Goal: Information Seeking & Learning: Learn about a topic

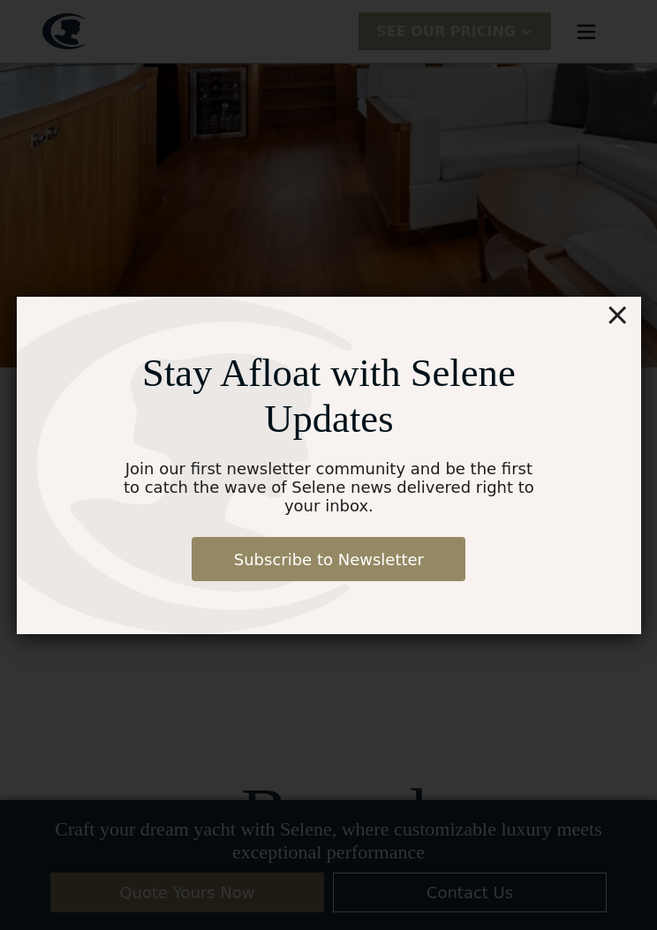
scroll to position [949, 0]
click at [612, 323] on div "×" at bounding box center [617, 314] width 26 height 35
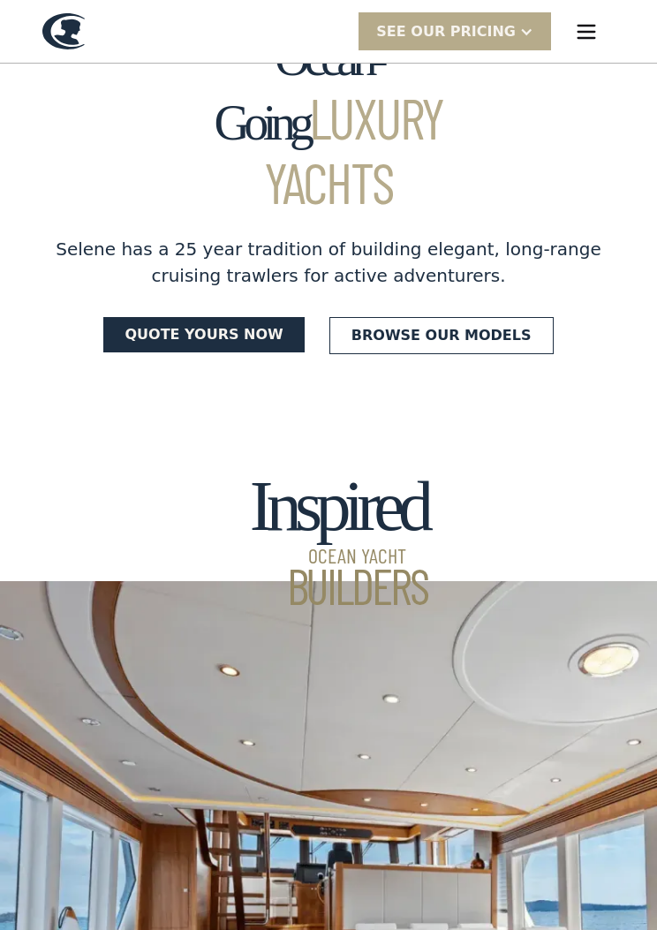
scroll to position [0, 0]
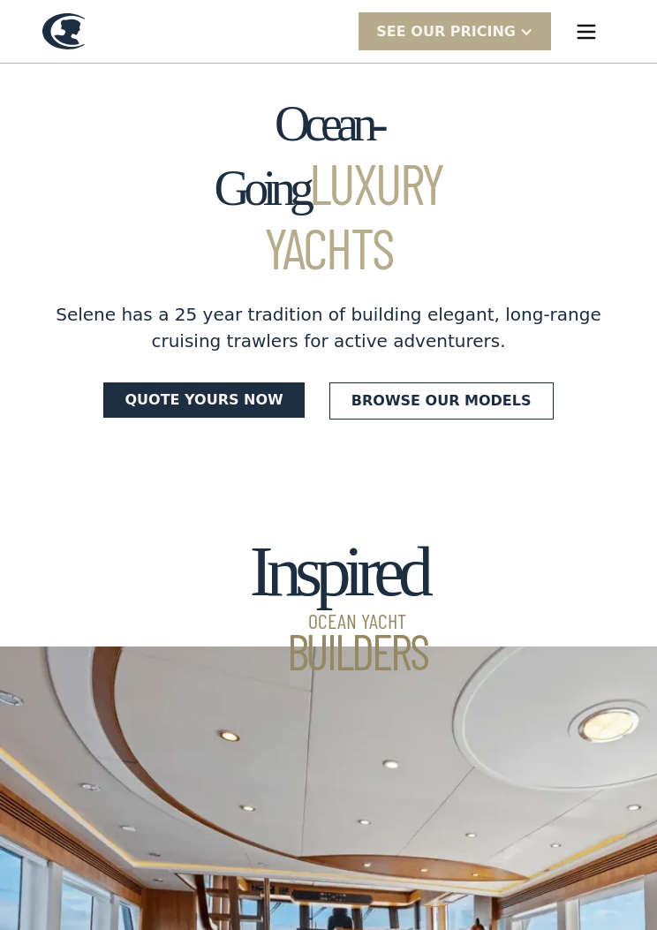
click at [452, 383] on link "Browse our models" at bounding box center [442, 401] width 224 height 37
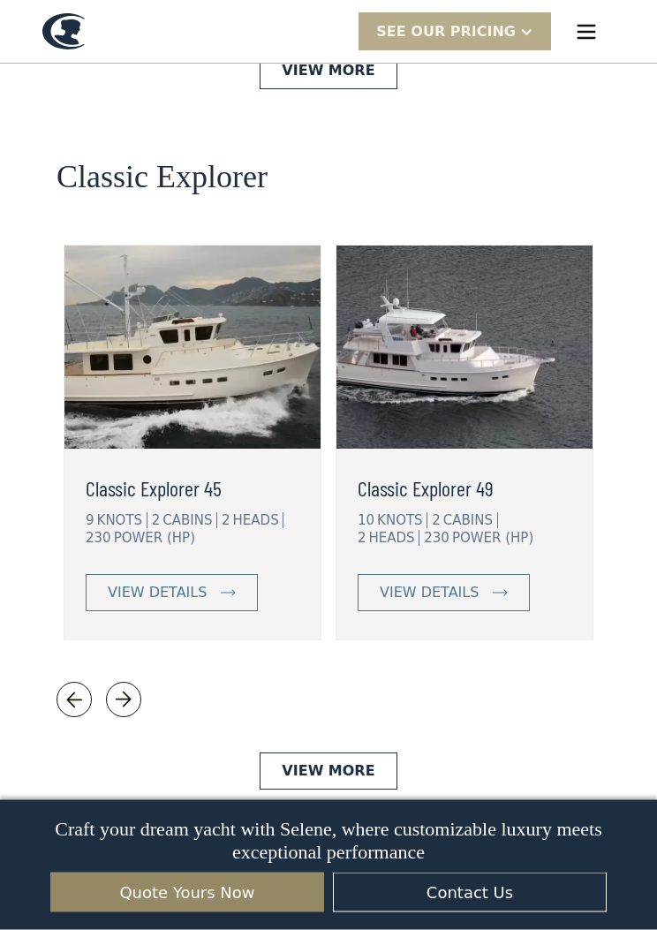
scroll to position [3925, 0]
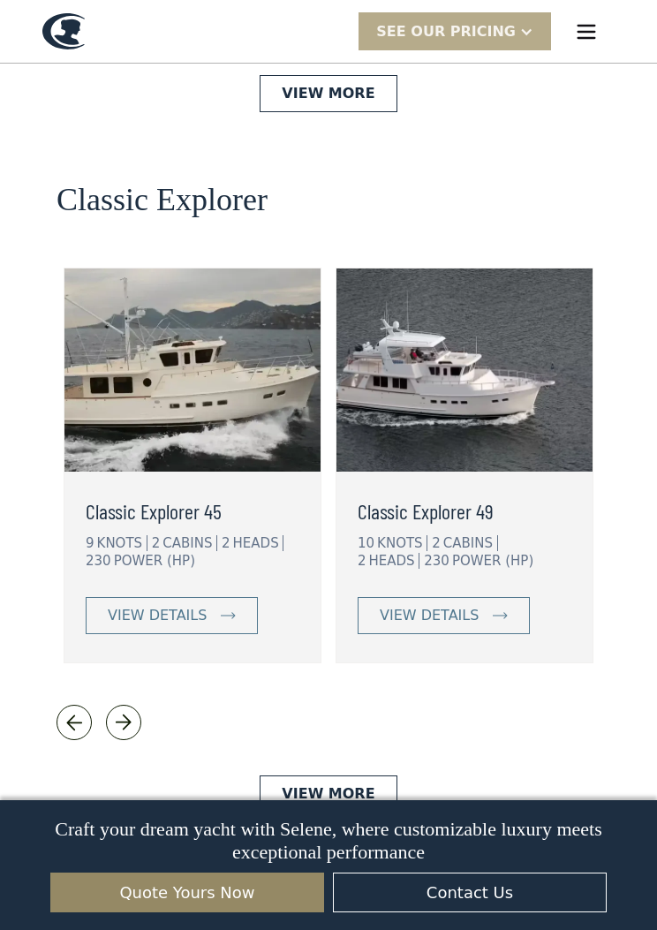
click at [479, 597] on link "view details" at bounding box center [444, 615] width 172 height 37
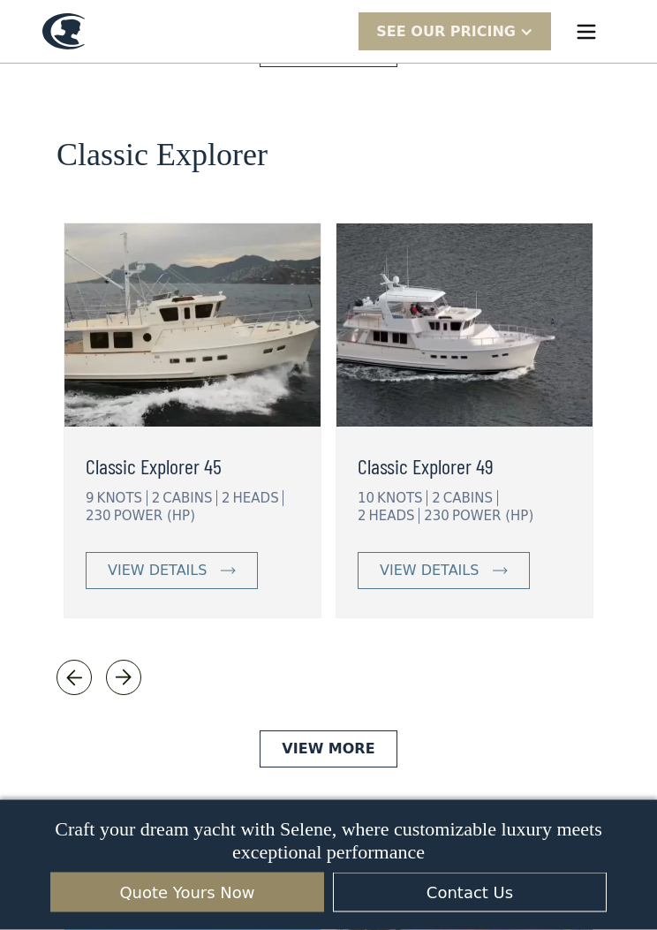
scroll to position [3970, 0]
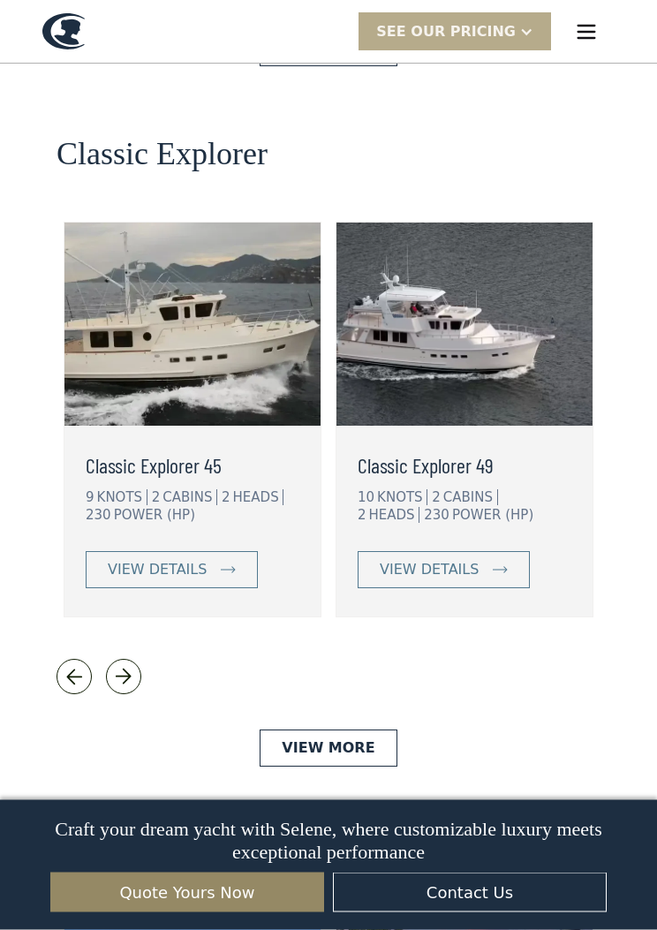
click at [211, 552] on link "view details" at bounding box center [172, 570] width 172 height 37
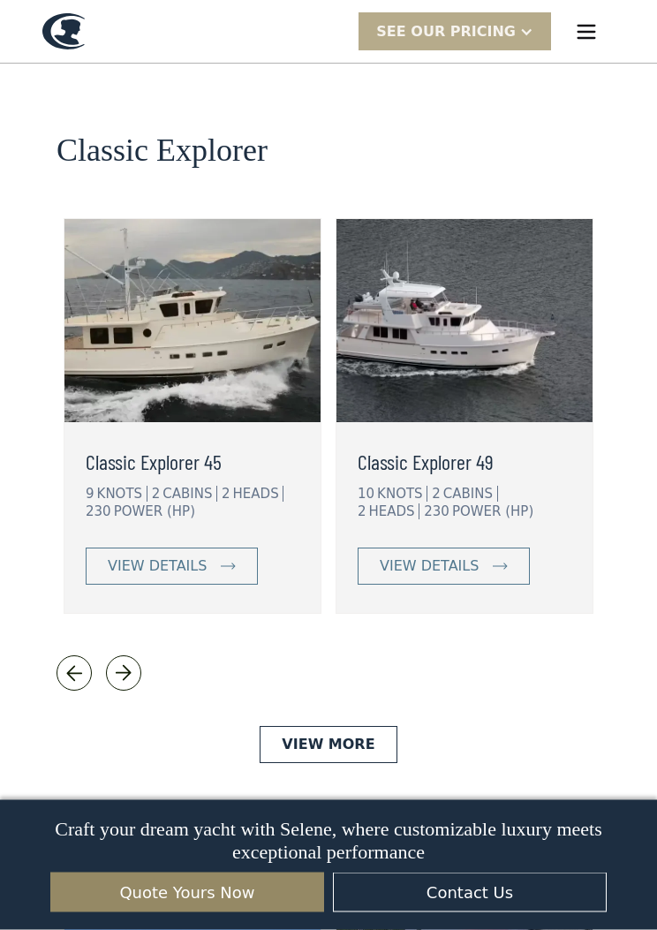
scroll to position [3975, 0]
click at [352, 726] on link "View More" at bounding box center [328, 744] width 137 height 37
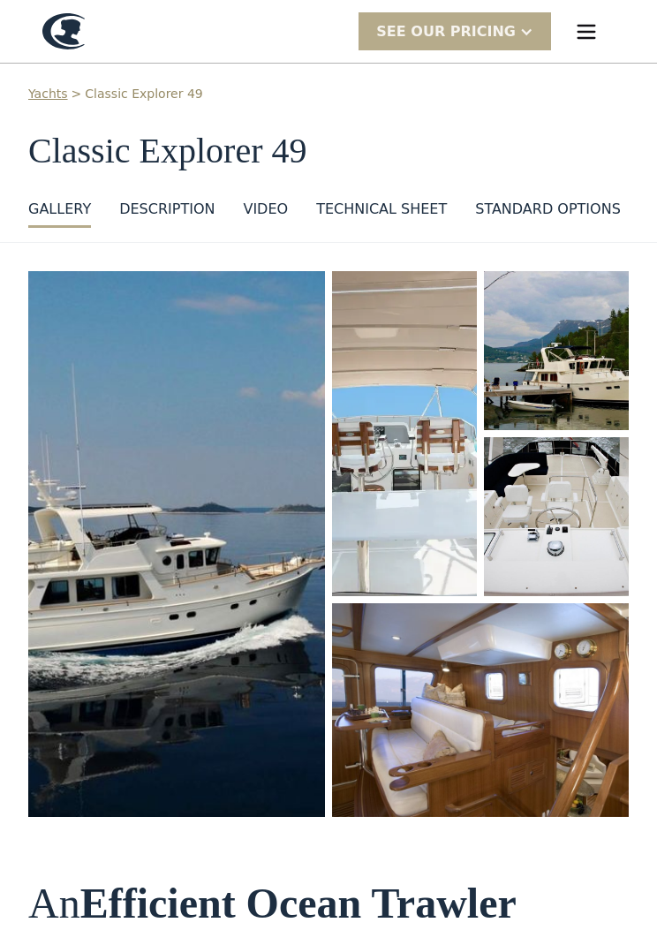
scroll to position [26, 0]
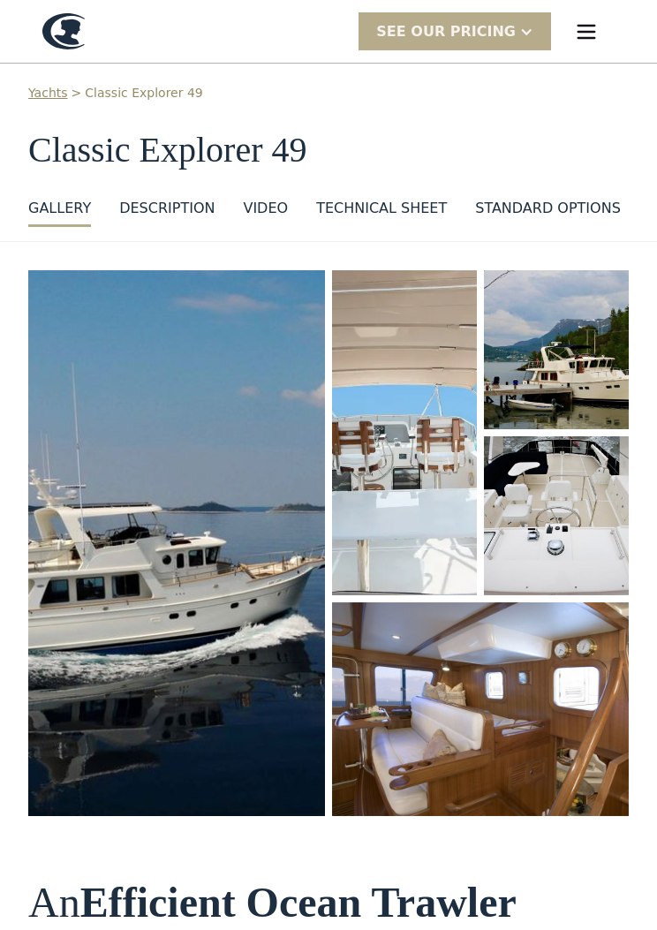
click at [225, 543] on img "open lightbox" at bounding box center [176, 543] width 297 height 546
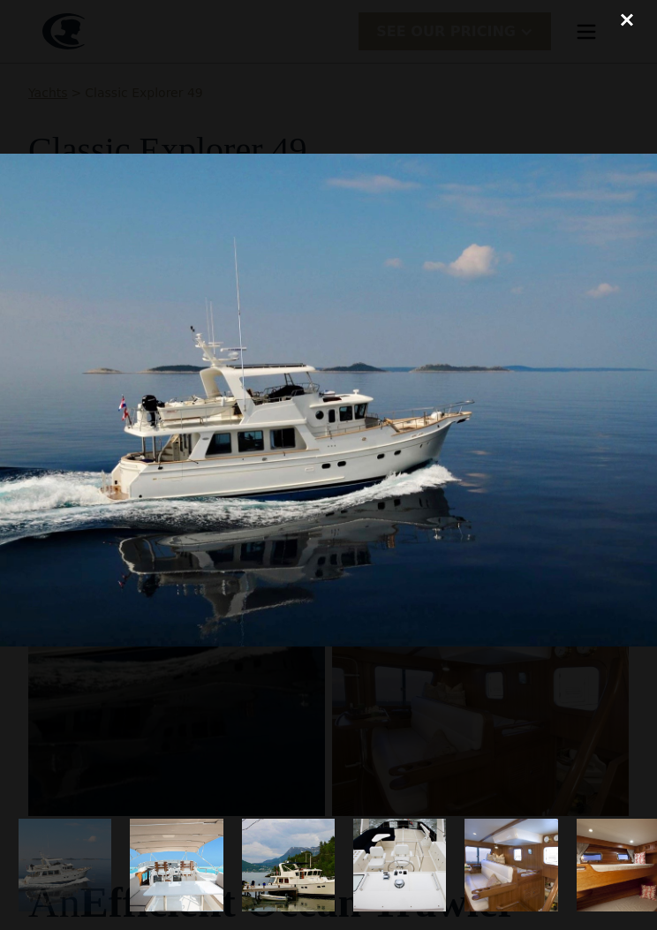
click at [596, 661] on div at bounding box center [328, 400] width 657 height 801
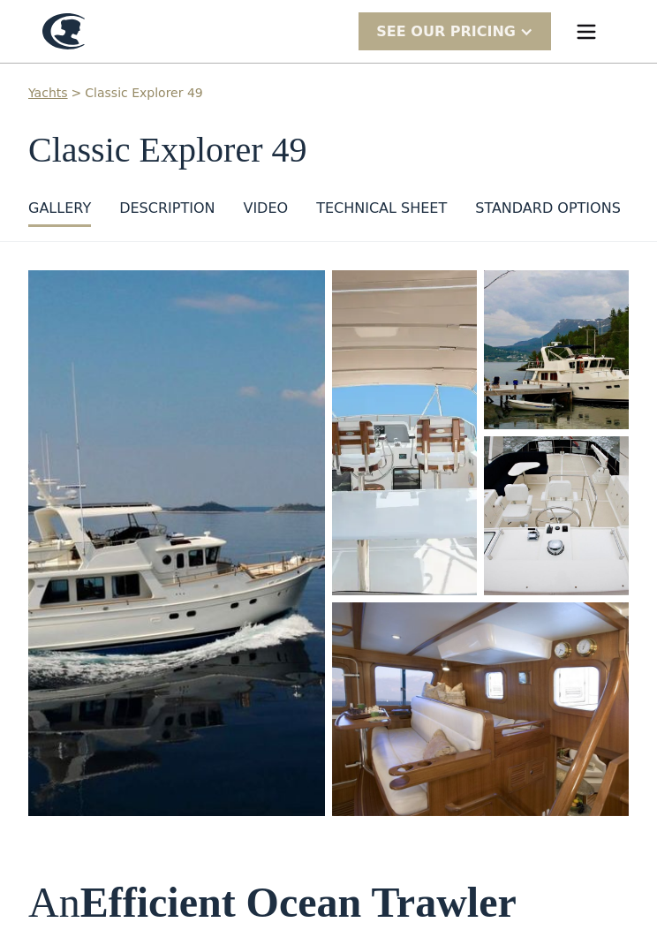
click at [236, 680] on img "open lightbox" at bounding box center [176, 543] width 297 height 546
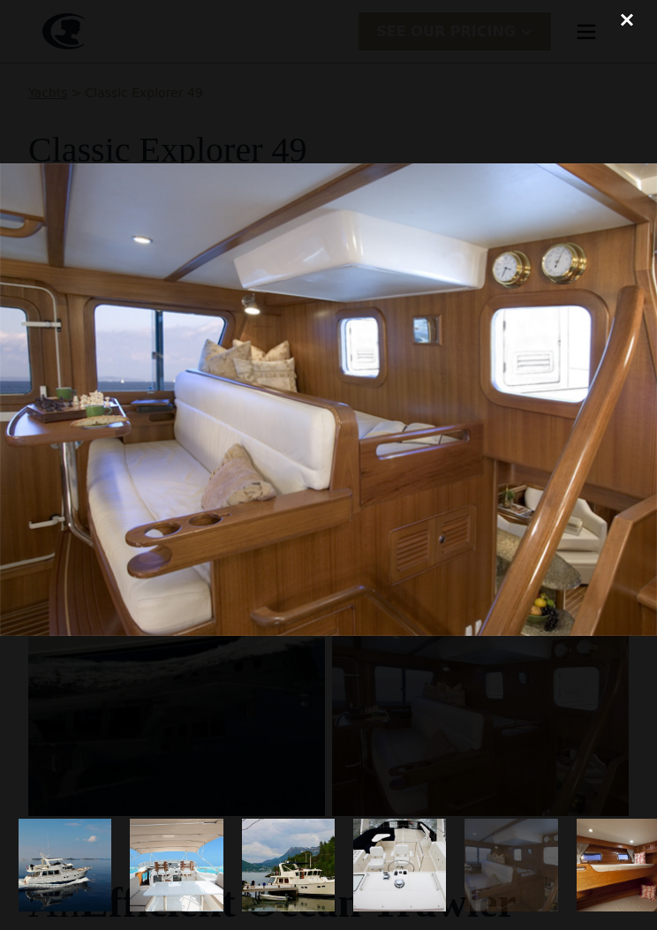
click at [619, 23] on div "close lightbox" at bounding box center [627, 19] width 60 height 39
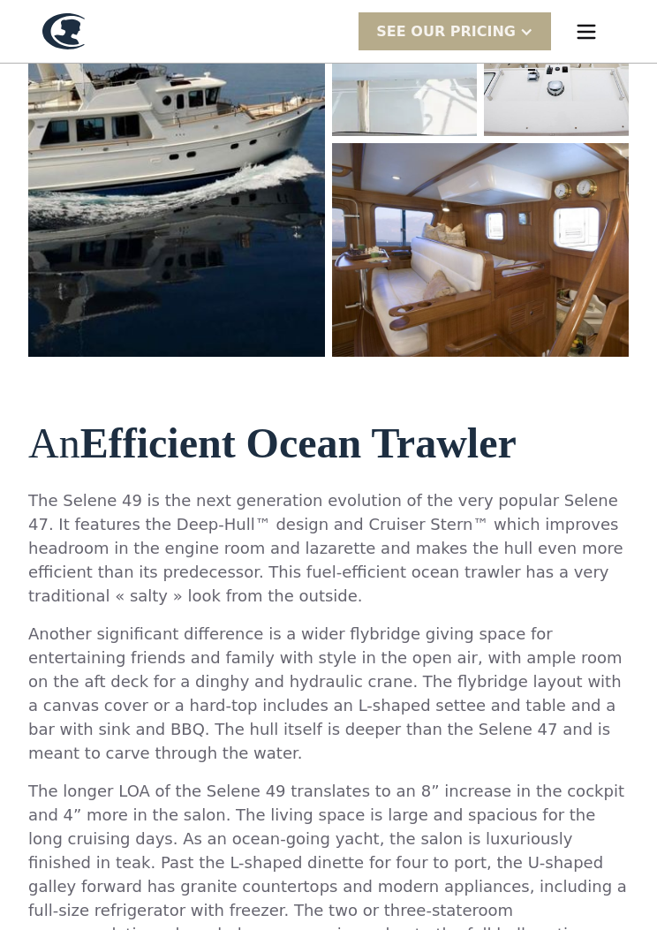
scroll to position [468, 0]
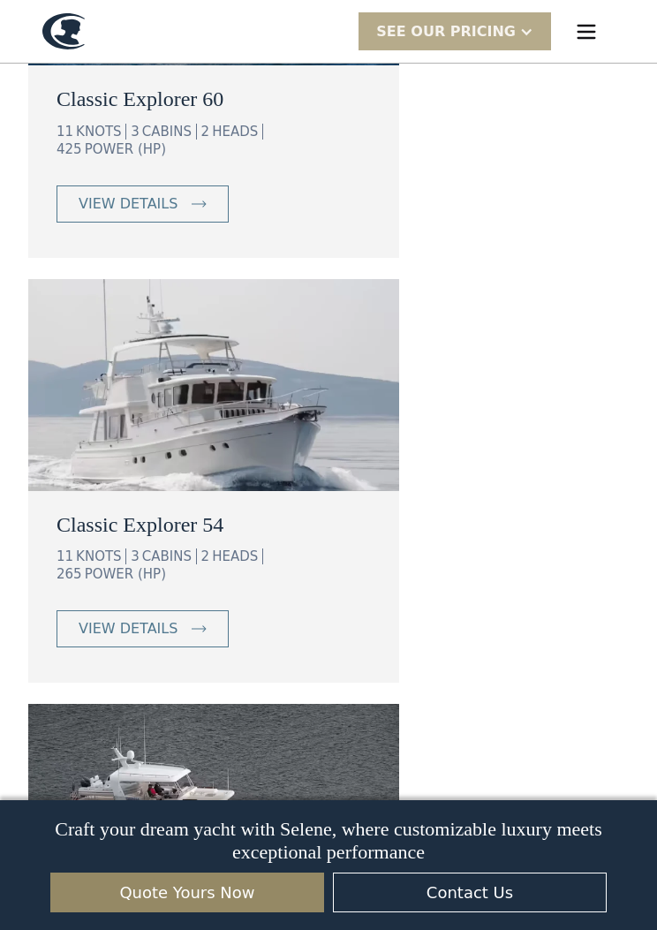
scroll to position [1900, 0]
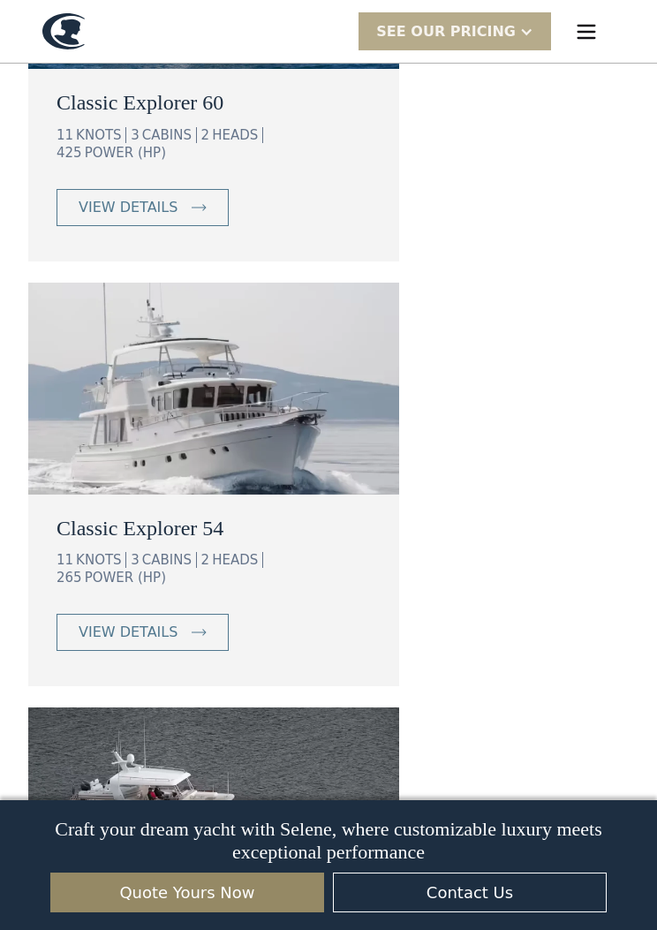
click at [192, 629] on img at bounding box center [199, 632] width 15 height 7
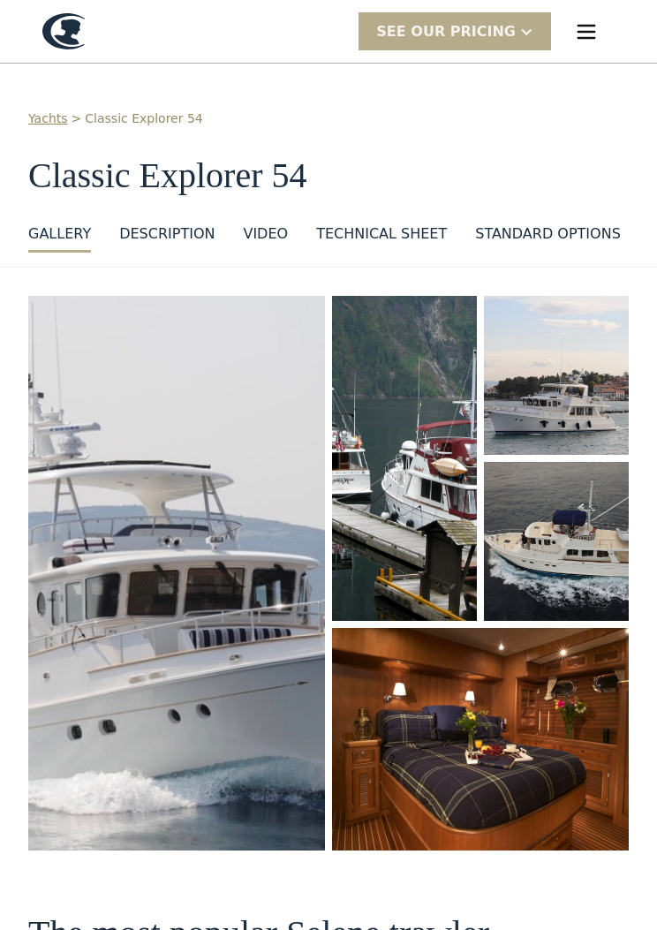
click at [586, 31] on img "menu" at bounding box center [586, 31] width 25 height 25
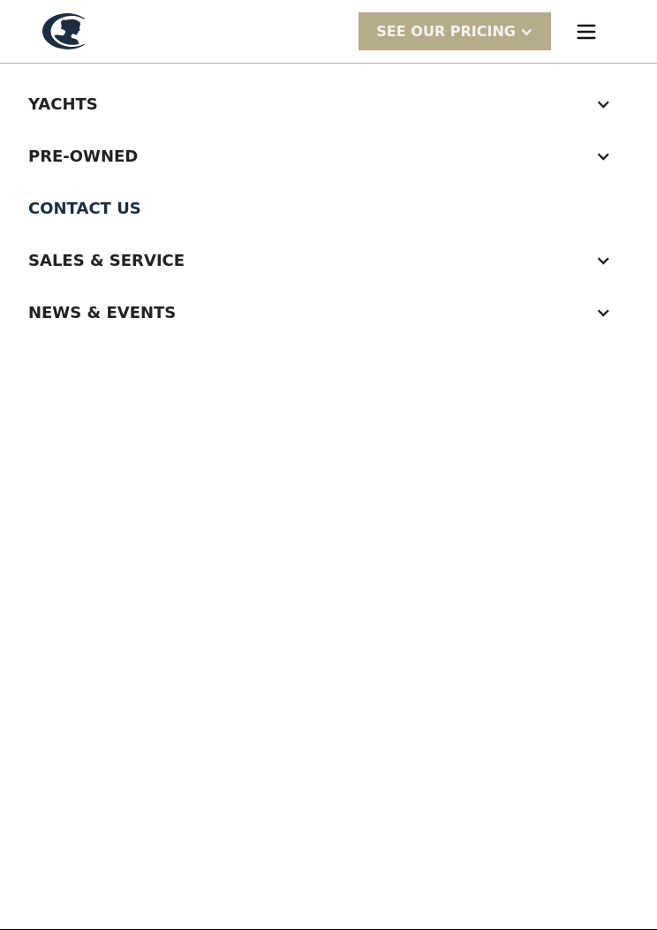
click at [598, 162] on div at bounding box center [604, 156] width 16 height 16
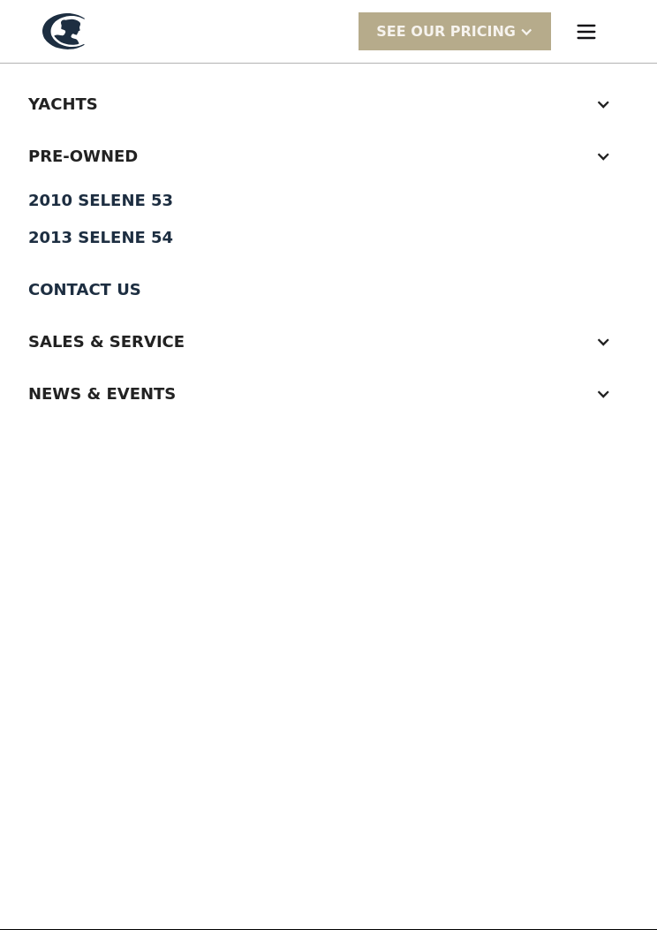
click at [113, 247] on link "2013 Selene 54" at bounding box center [328, 237] width 601 height 37
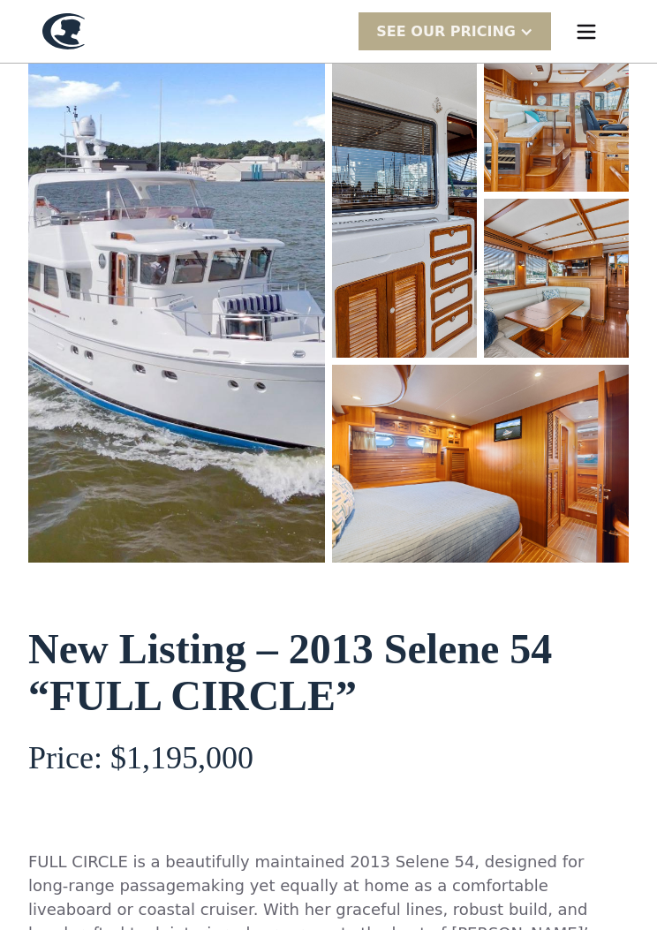
scroll to position [239, 0]
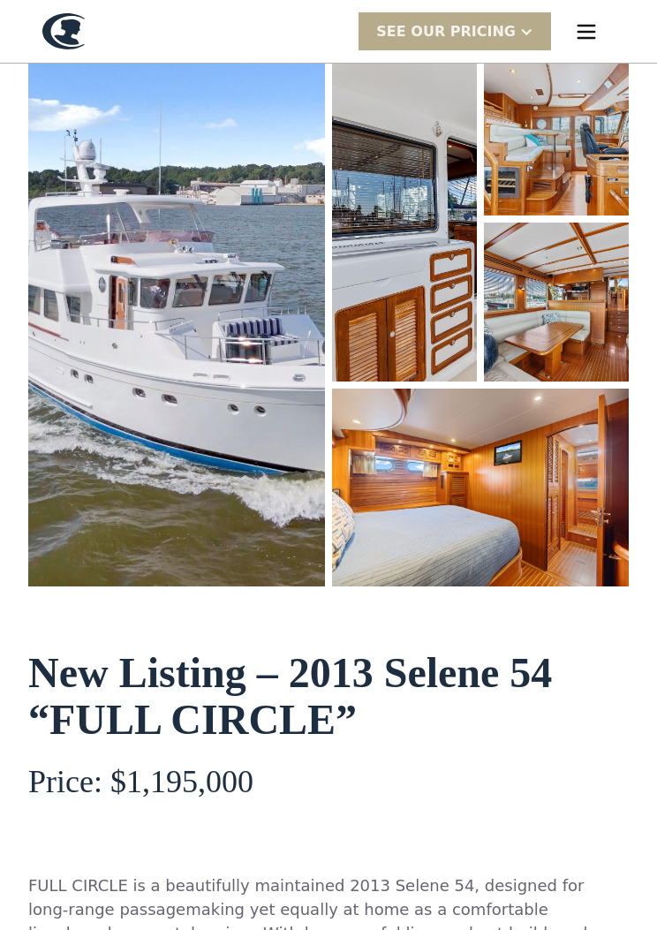
click at [258, 401] on img "open lightbox" at bounding box center [176, 322] width 297 height 530
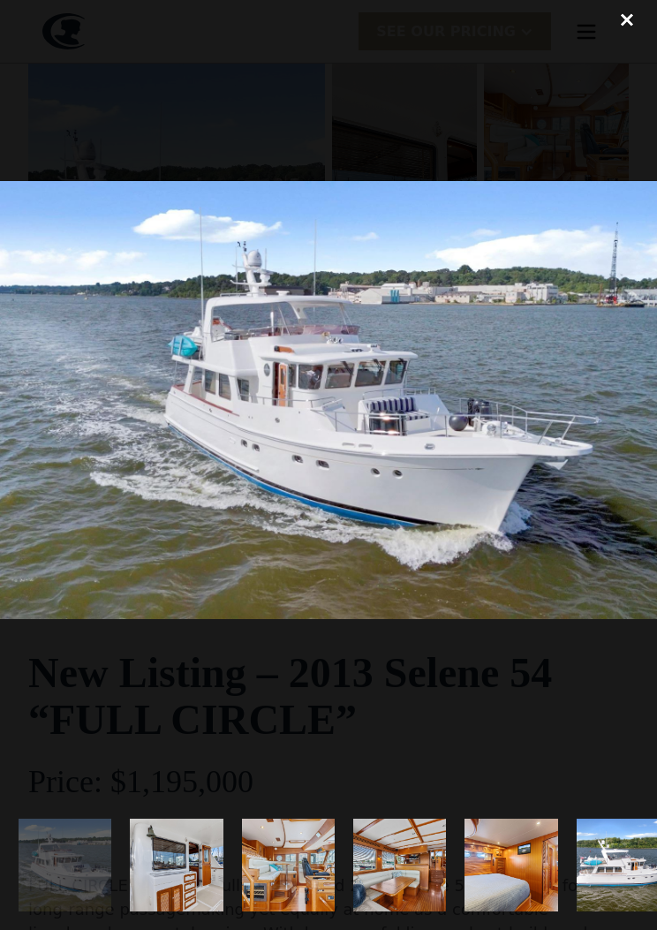
click at [616, 420] on img at bounding box center [328, 400] width 657 height 438
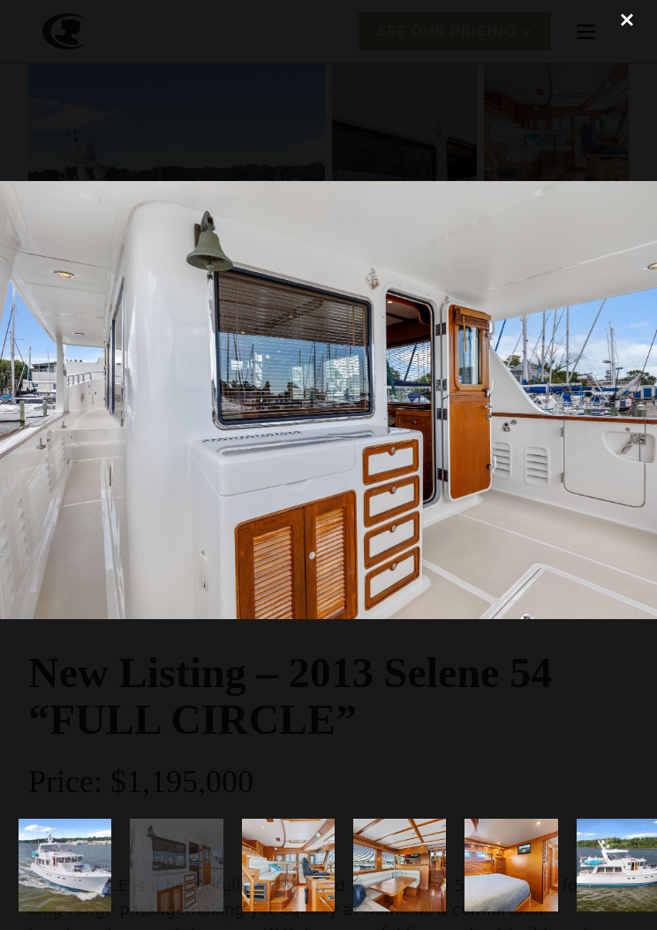
click at [625, 424] on img at bounding box center [328, 400] width 657 height 438
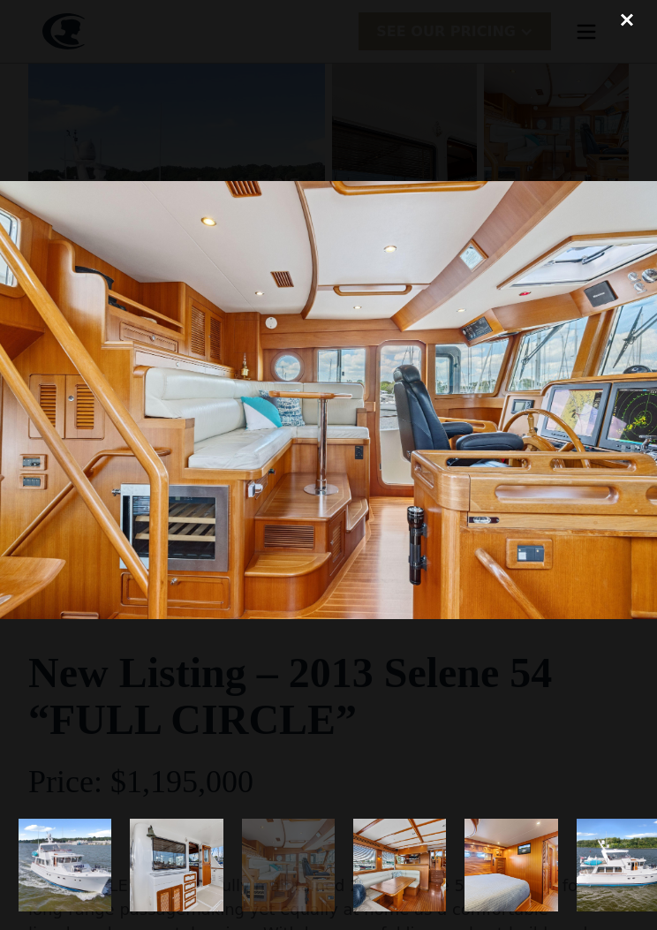
click at [626, 434] on img at bounding box center [328, 400] width 657 height 438
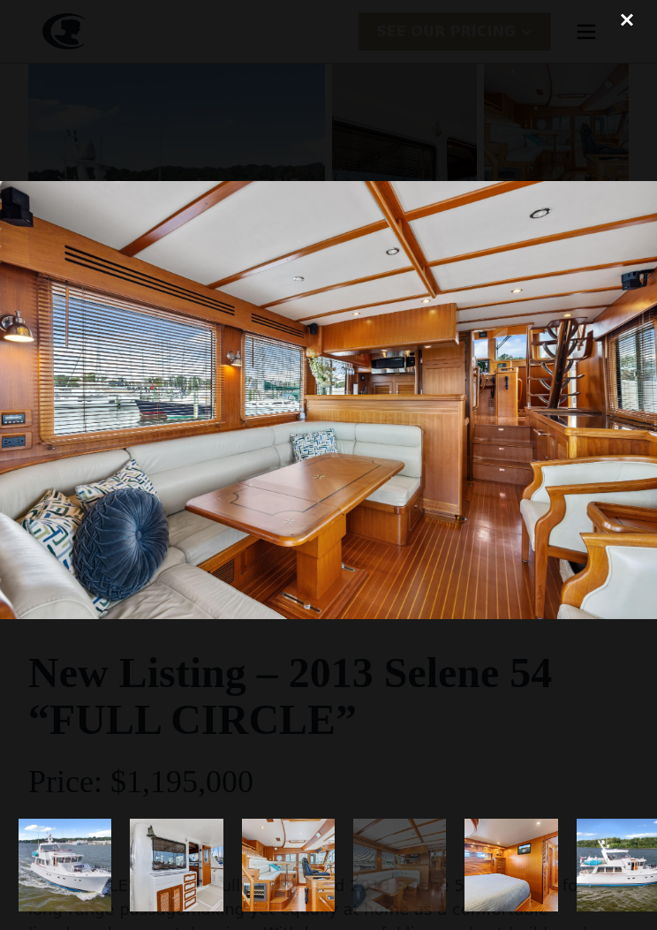
click at [621, 453] on img at bounding box center [328, 400] width 657 height 438
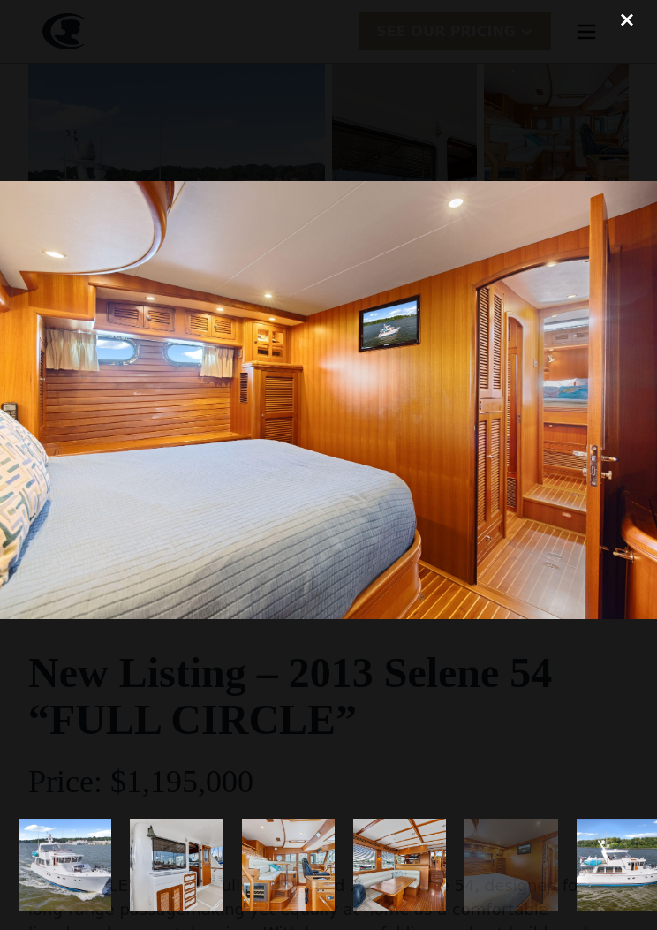
click at [632, 465] on img at bounding box center [328, 400] width 657 height 438
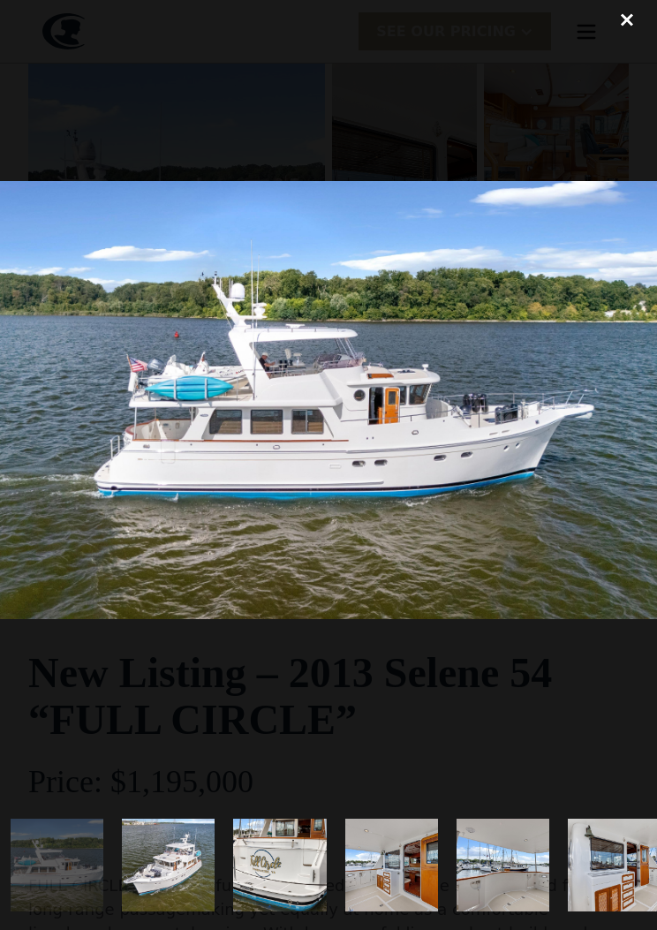
scroll to position [0, 567]
click at [626, 466] on img at bounding box center [328, 400] width 657 height 438
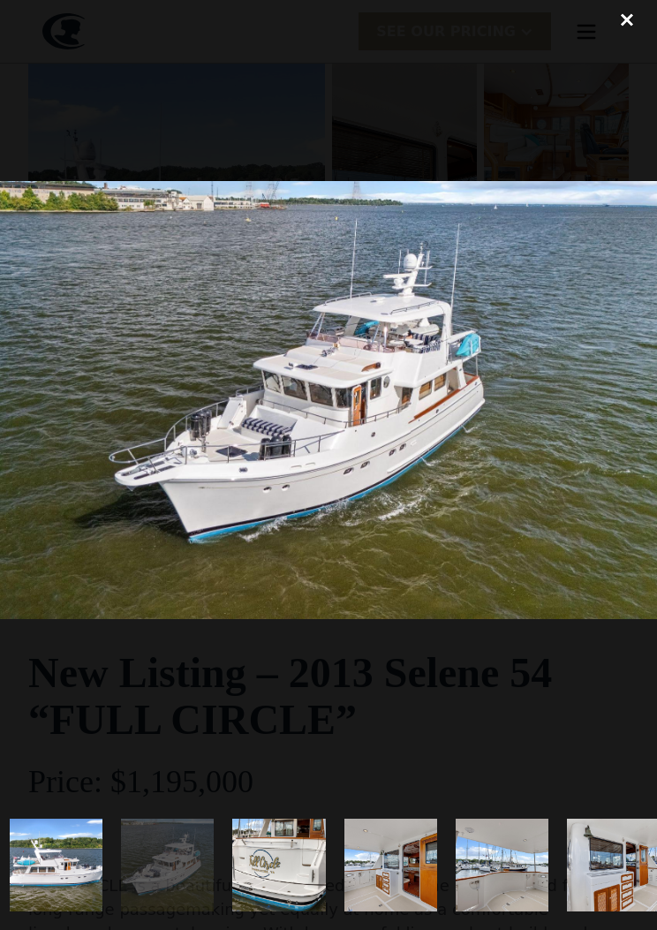
click at [626, 458] on img at bounding box center [328, 400] width 657 height 438
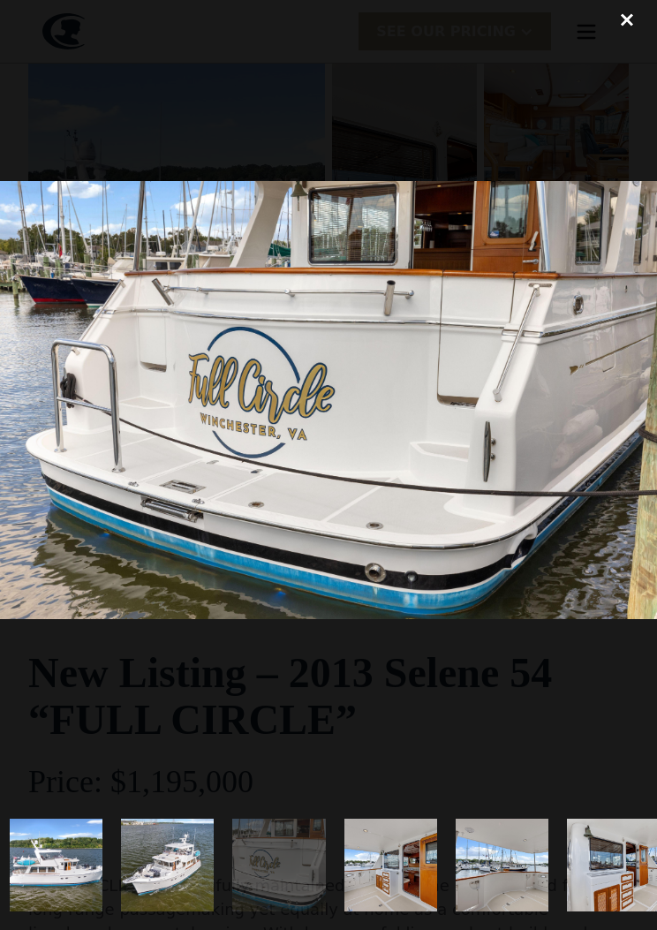
click at [627, 450] on img at bounding box center [328, 400] width 657 height 438
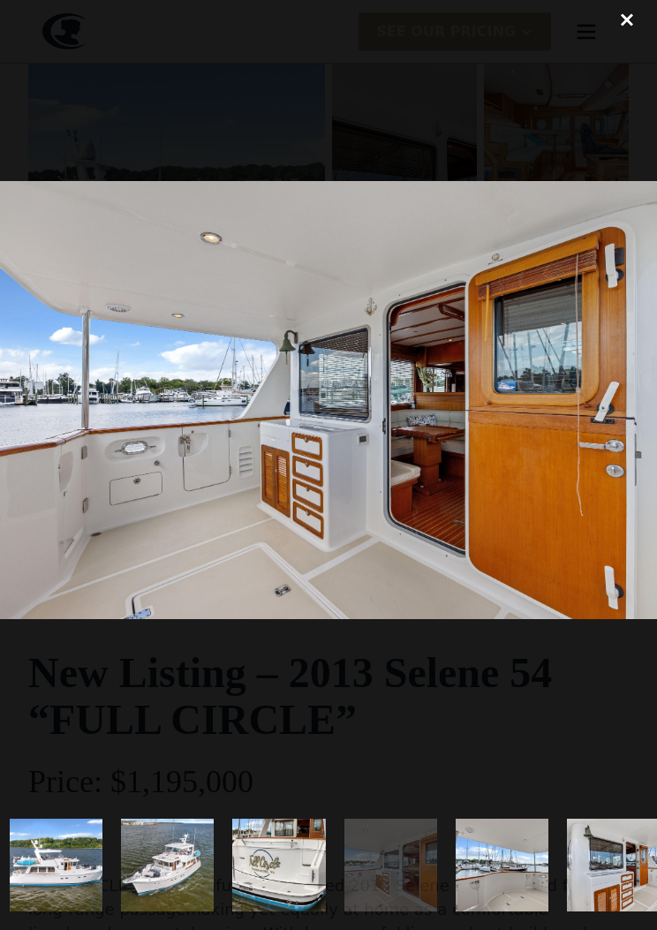
click at [618, 445] on img at bounding box center [328, 400] width 657 height 438
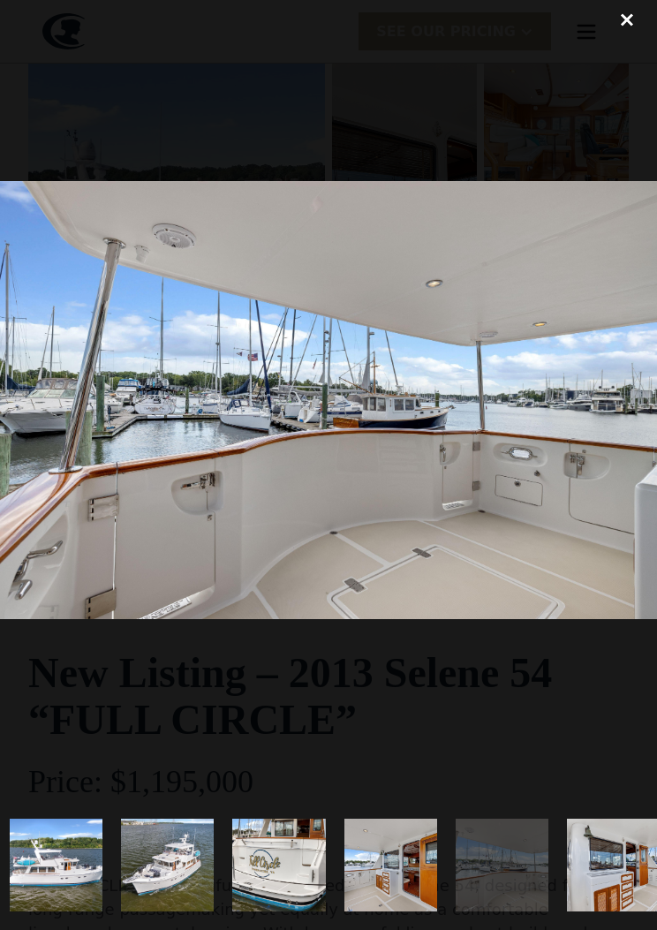
click at [614, 452] on img at bounding box center [328, 400] width 657 height 438
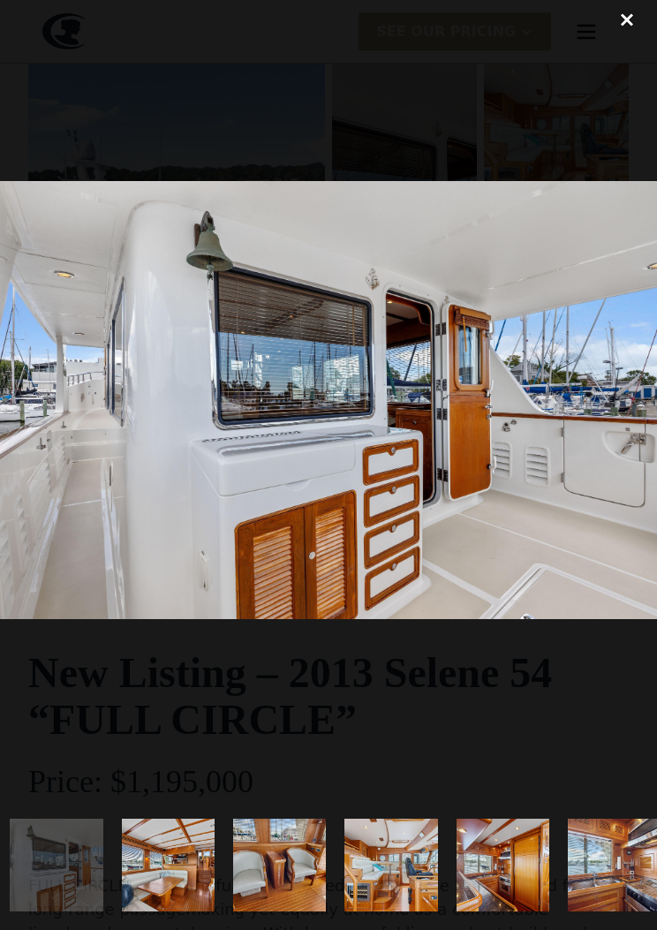
scroll to position [0, 1126]
click at [626, 443] on img at bounding box center [328, 400] width 657 height 438
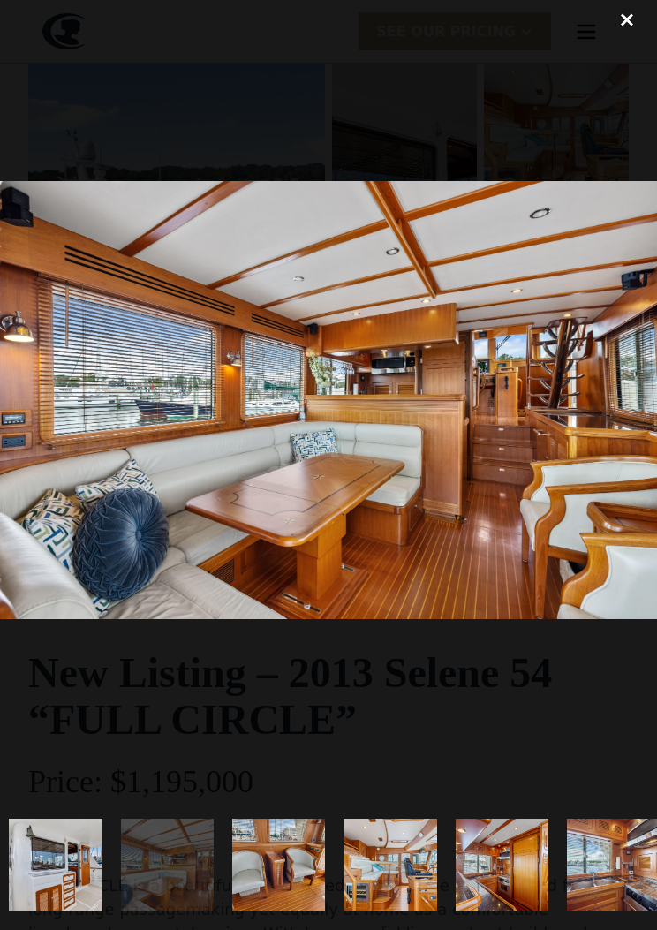
click at [612, 445] on img at bounding box center [328, 400] width 657 height 438
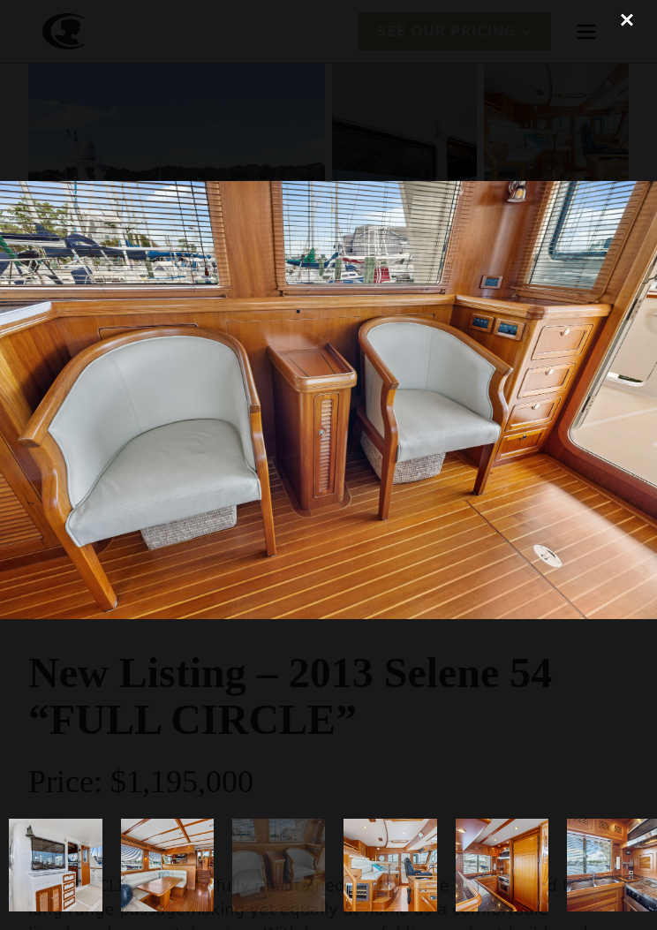
click at [621, 438] on img at bounding box center [328, 400] width 657 height 438
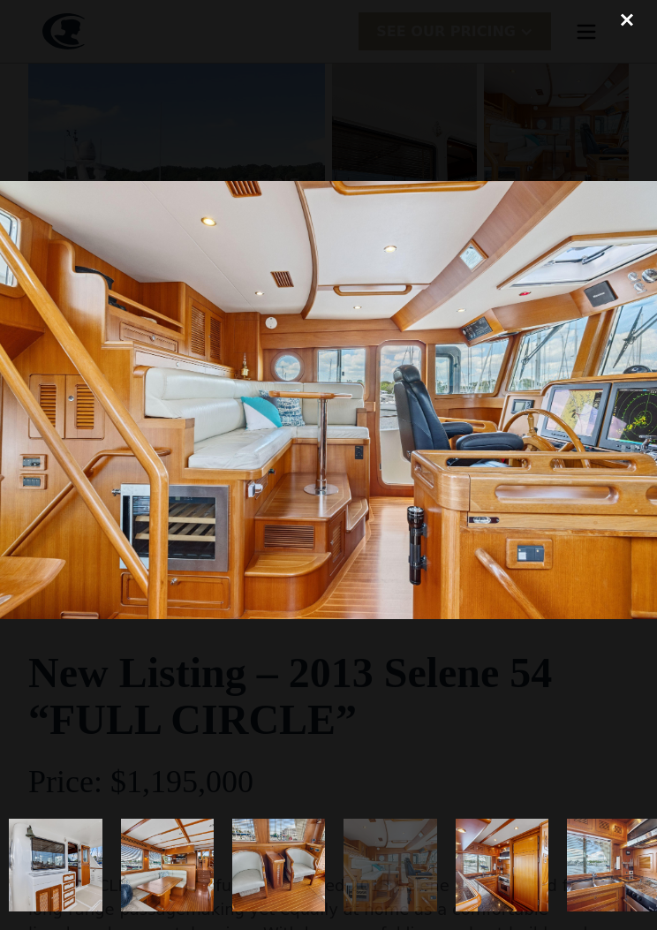
click at [635, 421] on img at bounding box center [328, 400] width 657 height 438
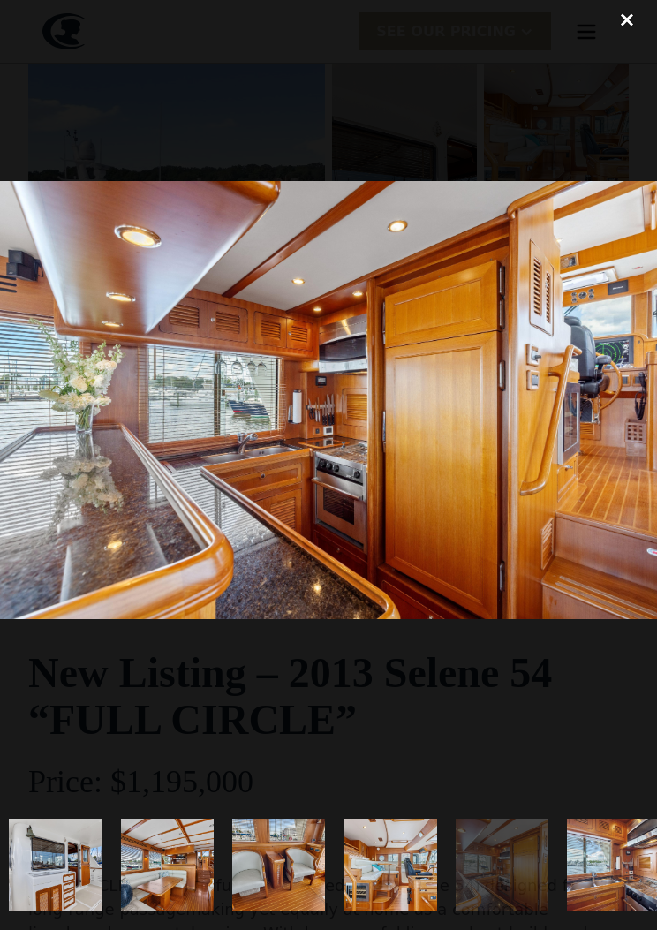
click at [635, 441] on img at bounding box center [328, 400] width 657 height 438
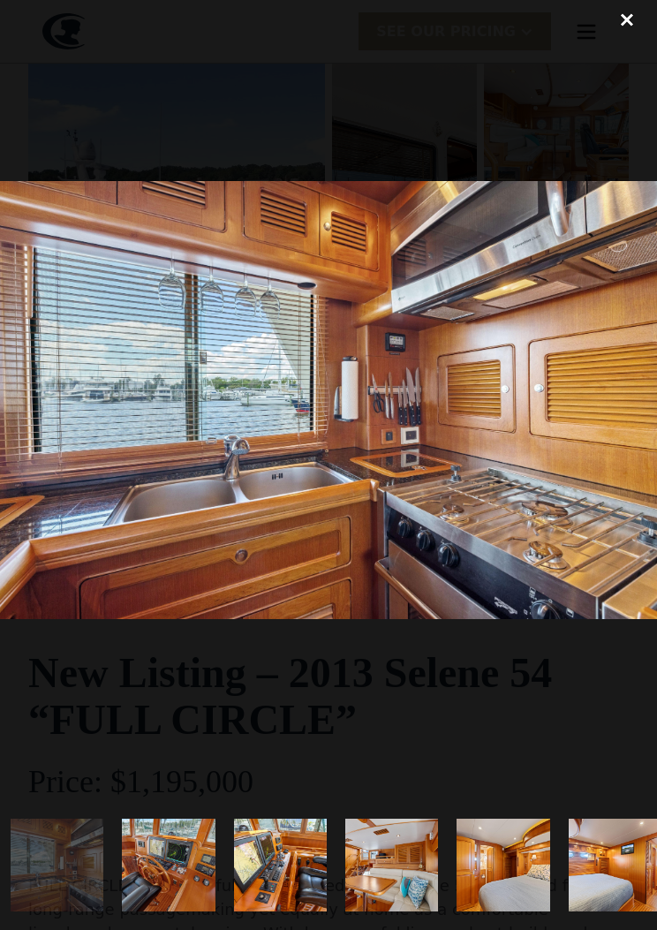
scroll to position [0, 1683]
click at [636, 432] on img at bounding box center [328, 400] width 657 height 438
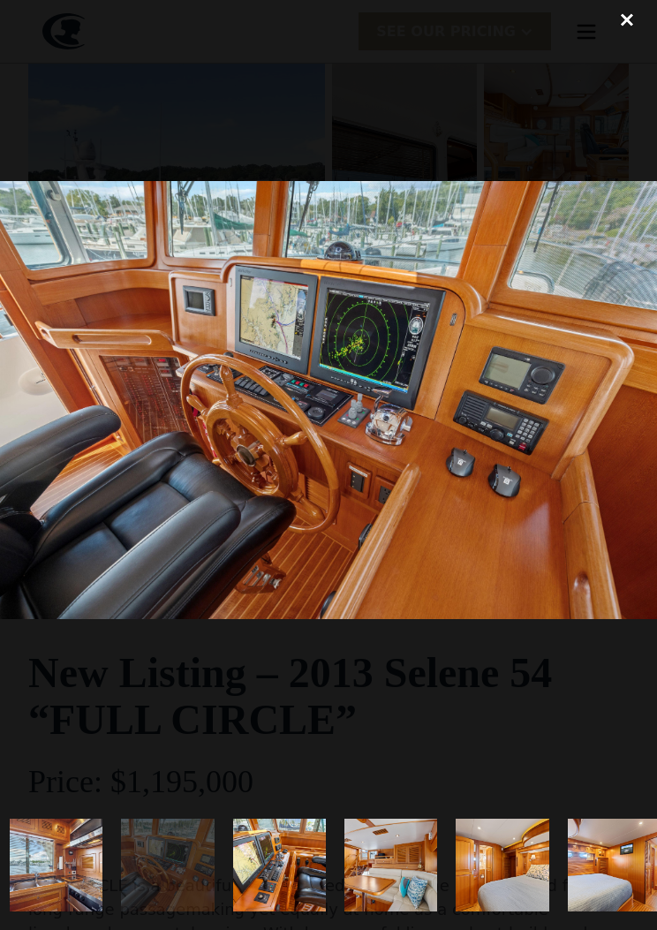
click at [652, 442] on img at bounding box center [328, 400] width 657 height 438
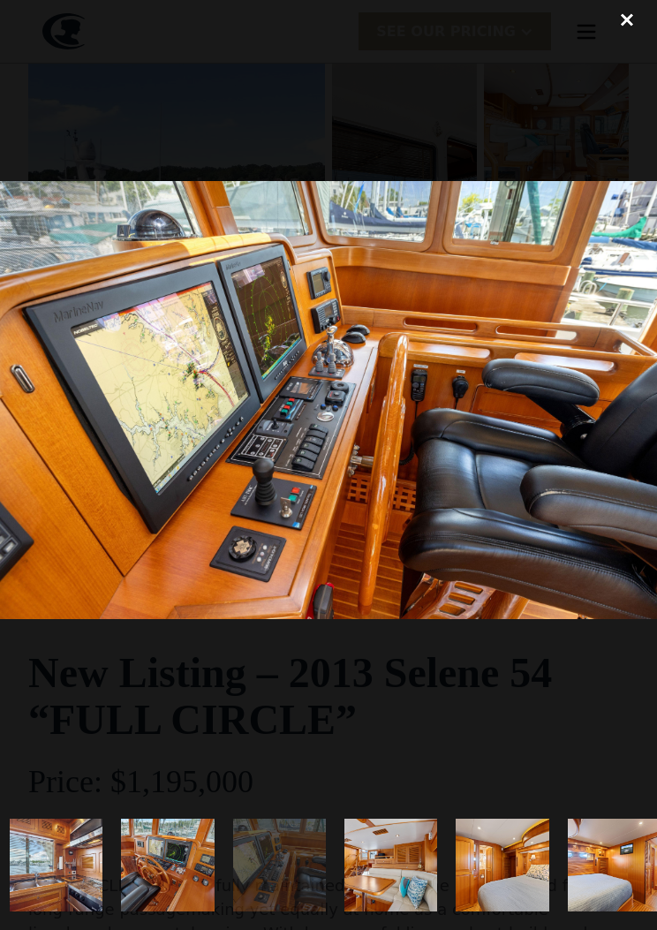
click at [655, 423] on img at bounding box center [328, 400] width 657 height 438
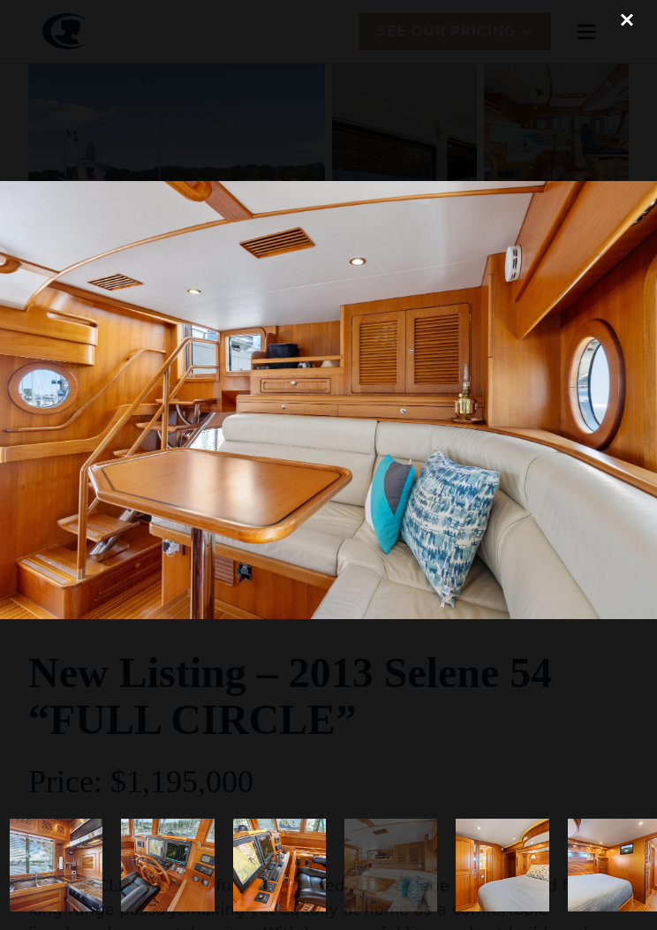
click at [643, 414] on img at bounding box center [328, 400] width 657 height 438
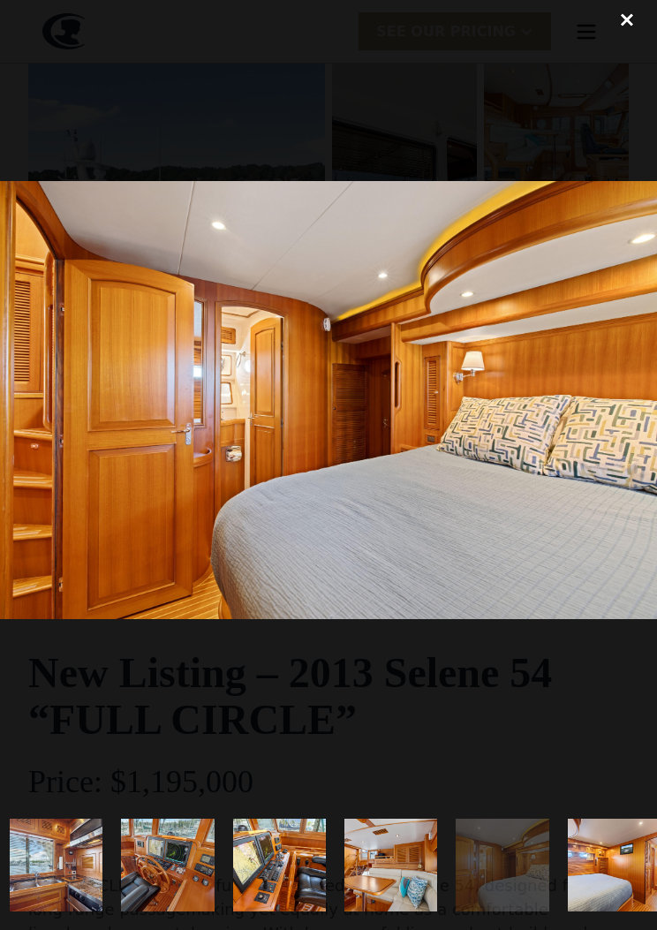
click at [626, 436] on img at bounding box center [328, 400] width 657 height 438
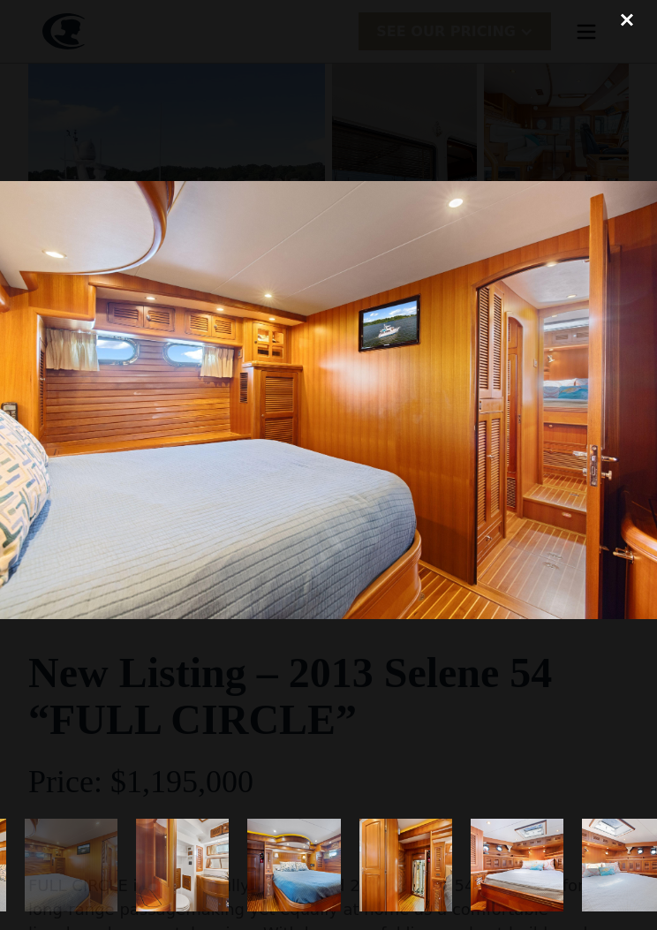
scroll to position [0, 2242]
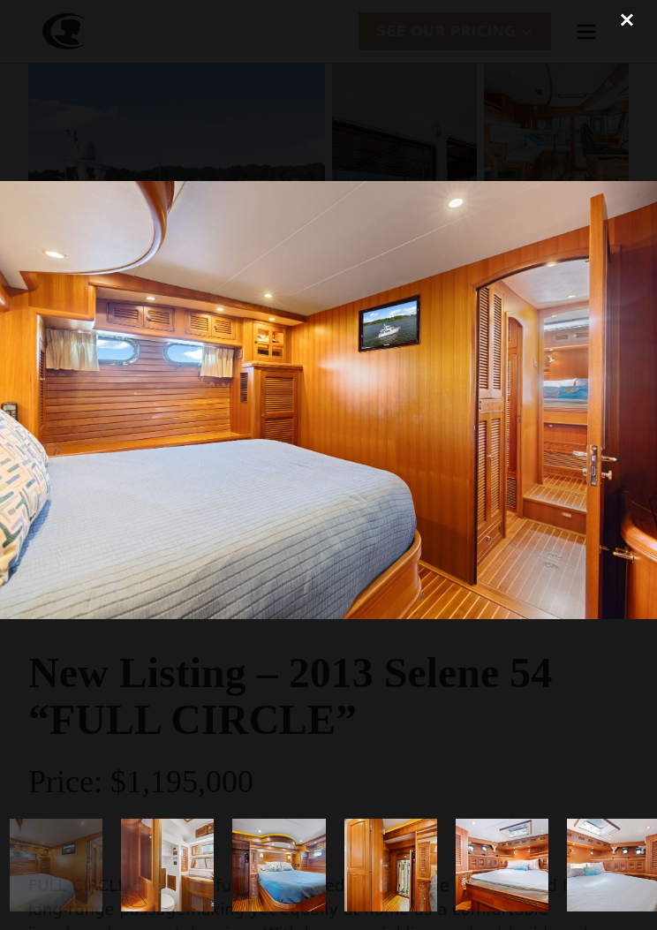
click at [626, 437] on img at bounding box center [328, 400] width 657 height 438
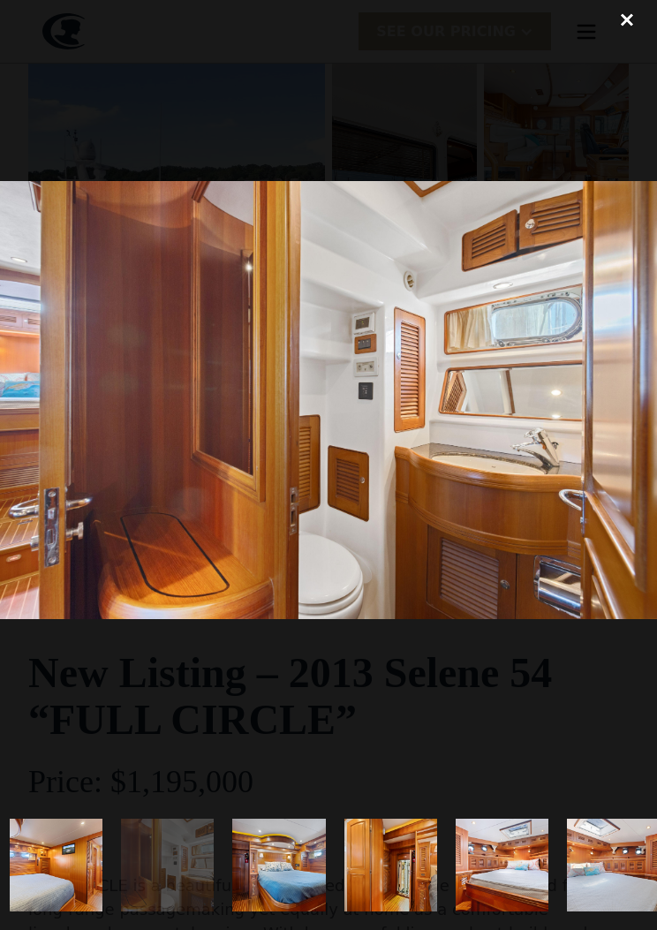
click at [627, 15] on div "close lightbox" at bounding box center [627, 19] width 60 height 39
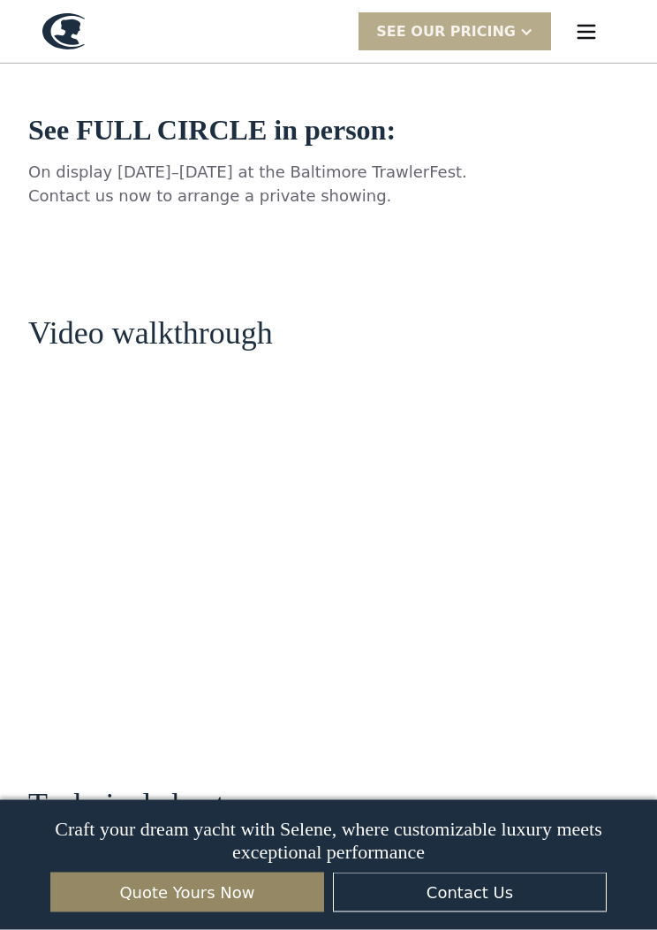
scroll to position [1771, 0]
